Goal: Navigation & Orientation: Go to known website

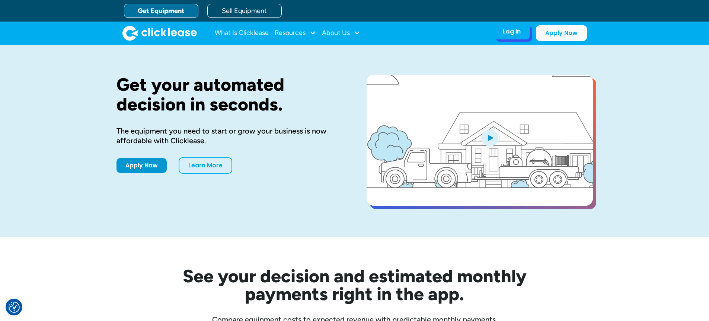
click at [500, 34] on div "Log In Account login I use Clicklease to get my equipment Partner Portal I offe…" at bounding box center [511, 32] width 36 height 16
click at [517, 36] on div "Log In Account login I use Clicklease to get my equipment Partner Portal I offe…" at bounding box center [511, 32] width 36 height 16
click at [521, 38] on div "Log In Account login I use Clicklease to get my equipment Partner Portal I offe…" at bounding box center [511, 32] width 36 height 16
click at [512, 32] on div "Log In" at bounding box center [512, 31] width 18 height 7
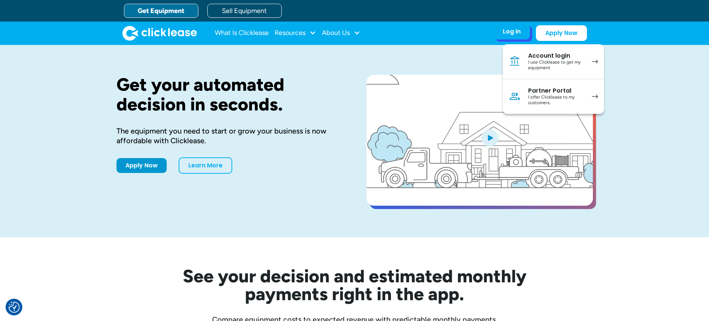
click at [542, 96] on div "I offer Clicklease to my customers." at bounding box center [556, 100] width 56 height 12
click at [555, 98] on div "I offer Clicklease to my customers." at bounding box center [556, 100] width 56 height 12
